Goal: Task Accomplishment & Management: Use online tool/utility

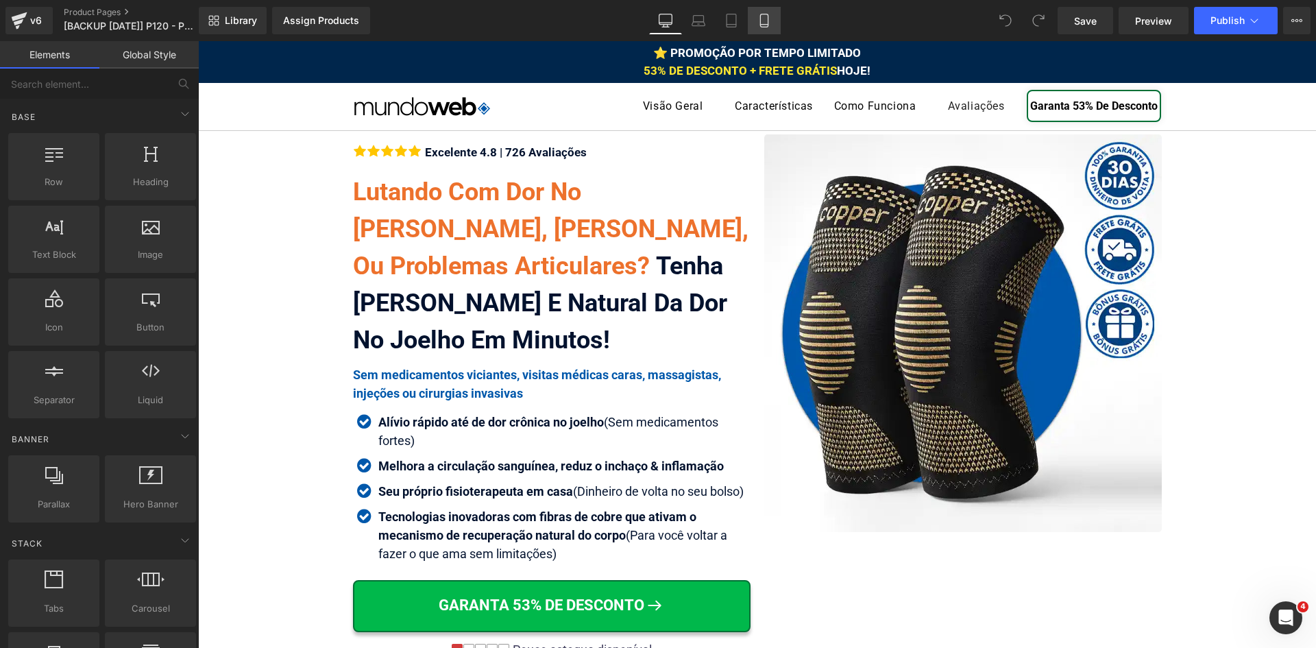
drag, startPoint x: 101, startPoint y: 143, endPoint x: 765, endPoint y: 25, distance: 674.5
click at [765, 25] on icon at bounding box center [764, 21] width 14 height 14
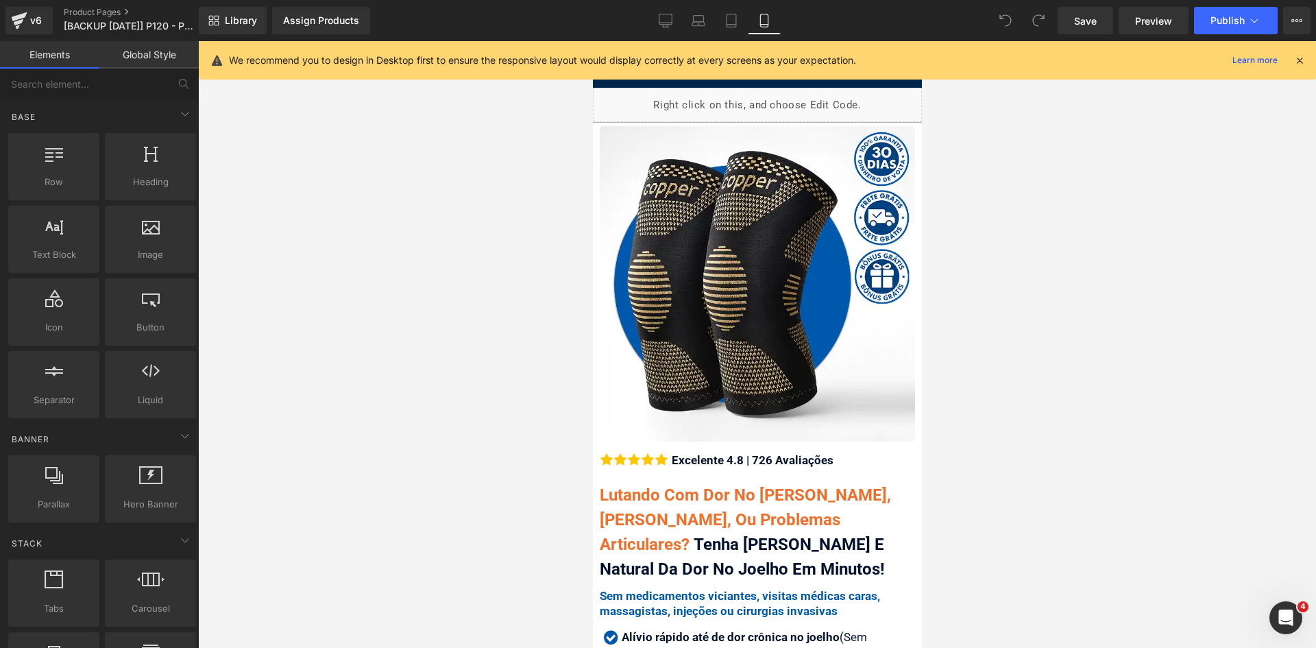
click at [1304, 62] on icon at bounding box center [1299, 60] width 12 height 12
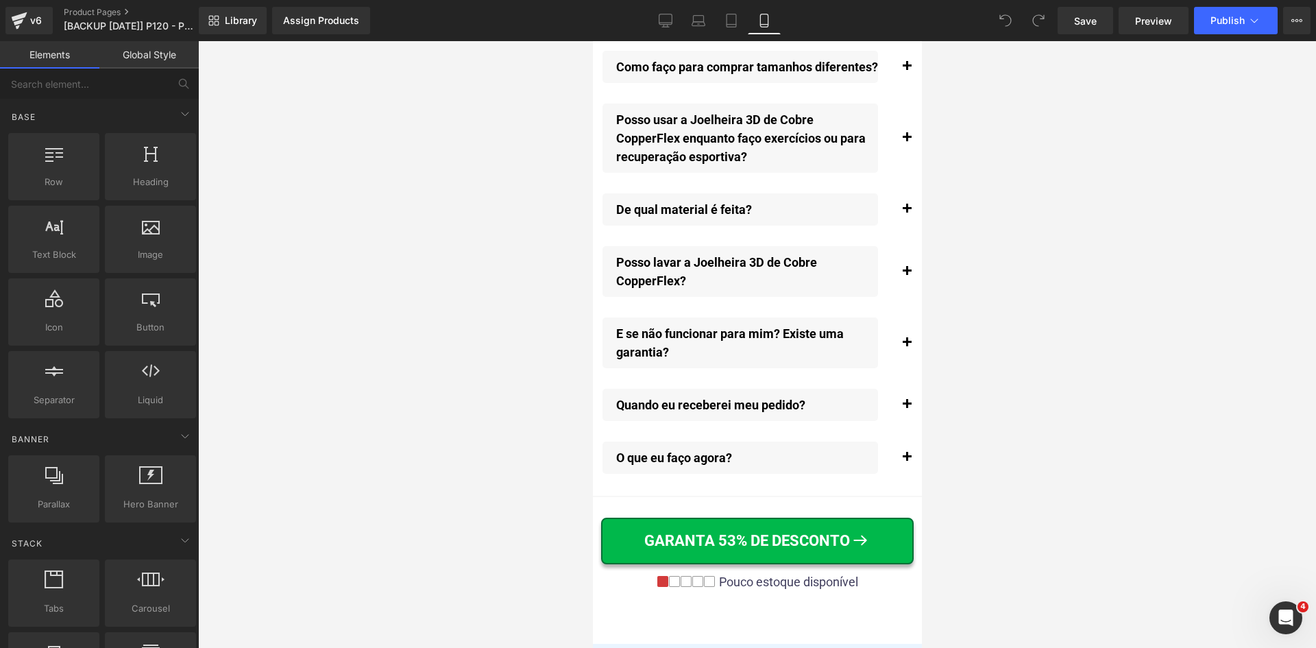
scroll to position [16004, 0]
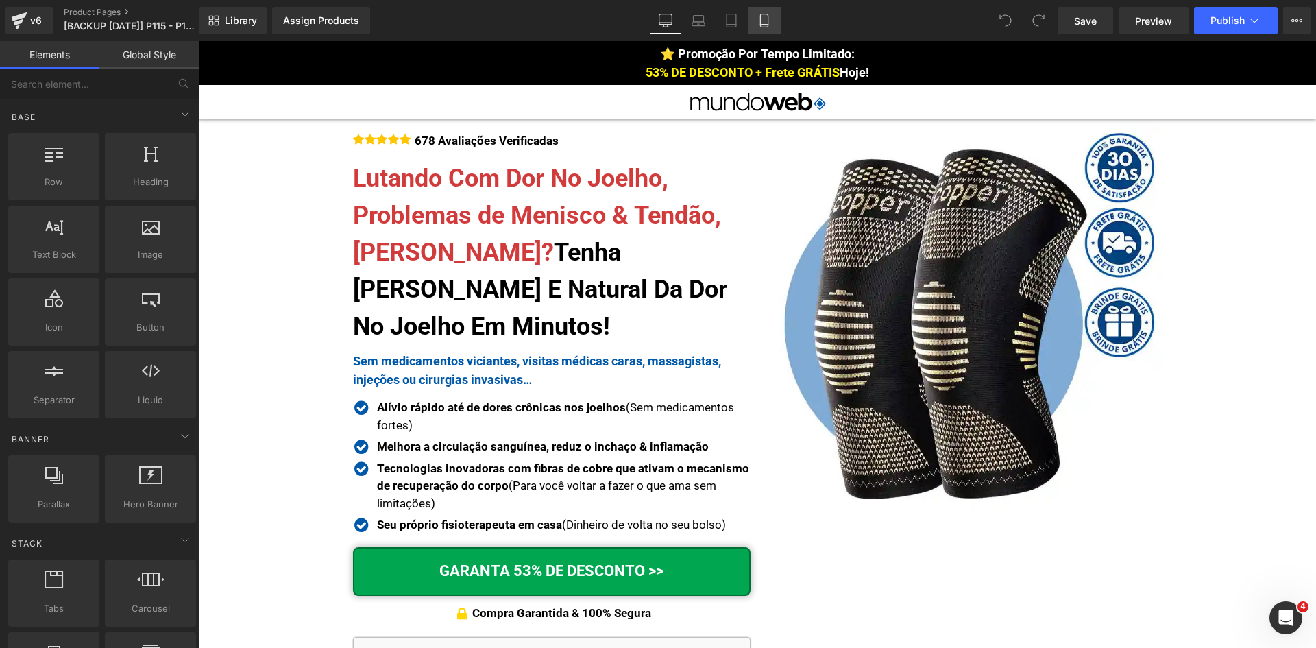
click at [771, 15] on icon at bounding box center [764, 21] width 14 height 14
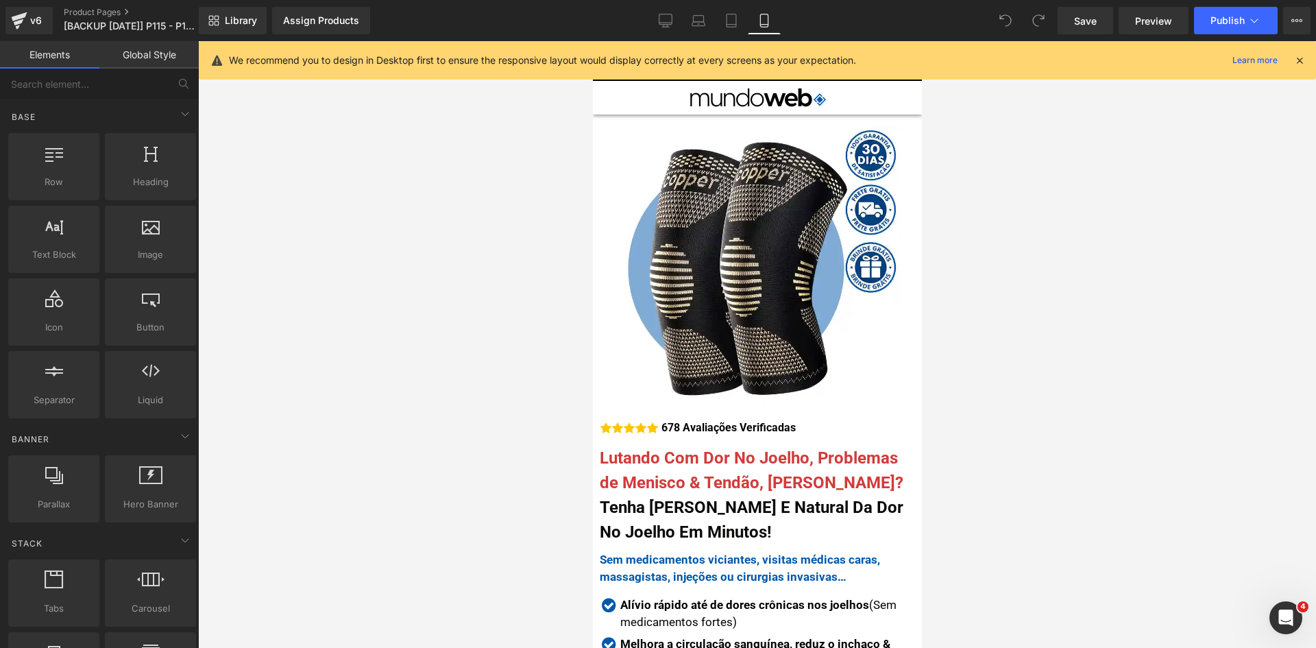
click at [1297, 58] on icon at bounding box center [1299, 60] width 12 height 12
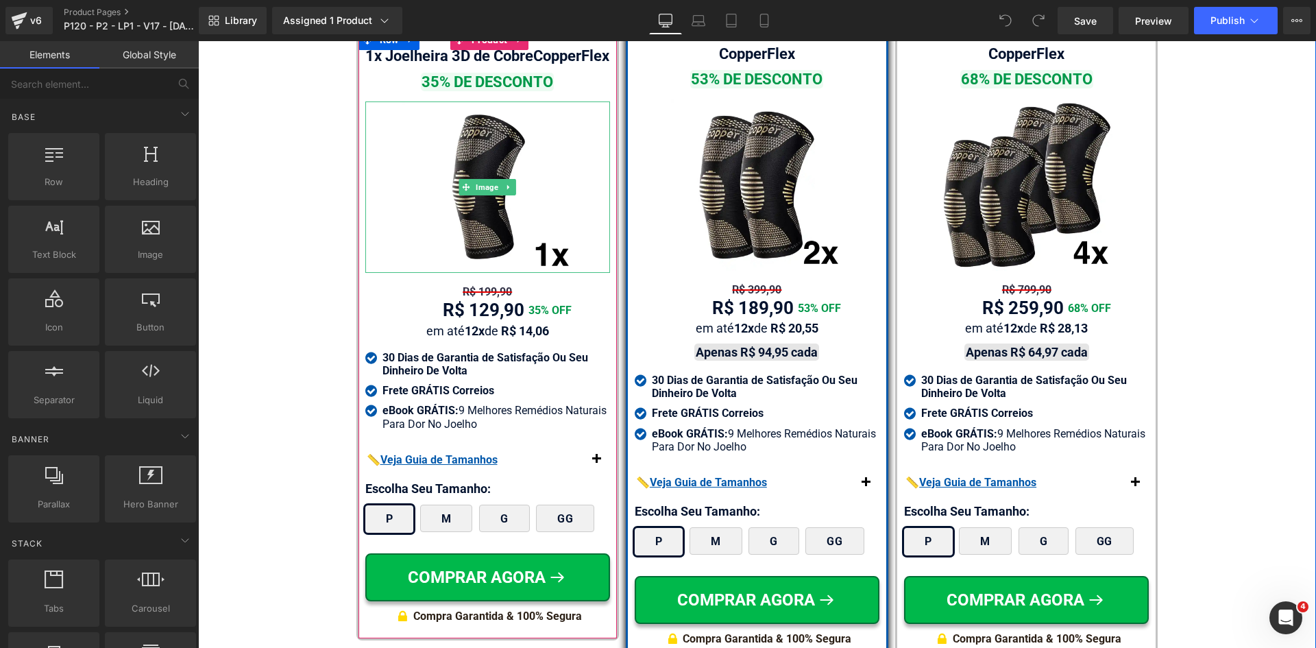
scroll to position [8069, 0]
